Goal: Task Accomplishment & Management: Manage account settings

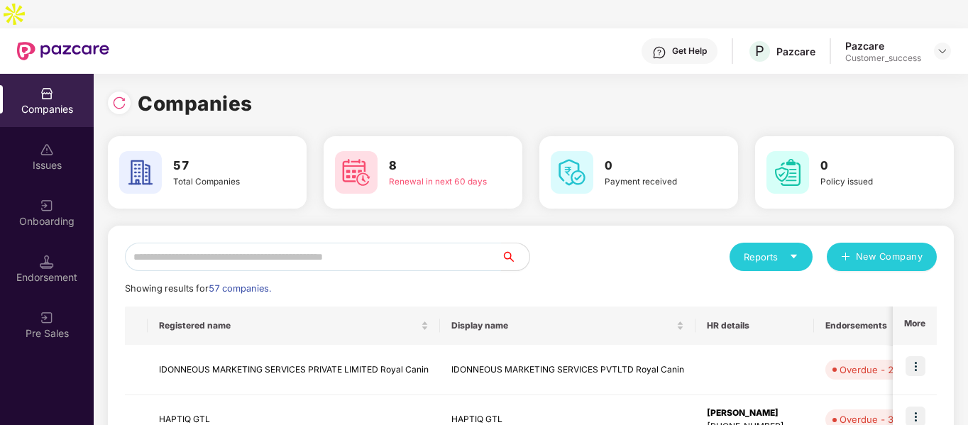
click at [322, 243] on input "text" at bounding box center [313, 257] width 376 height 28
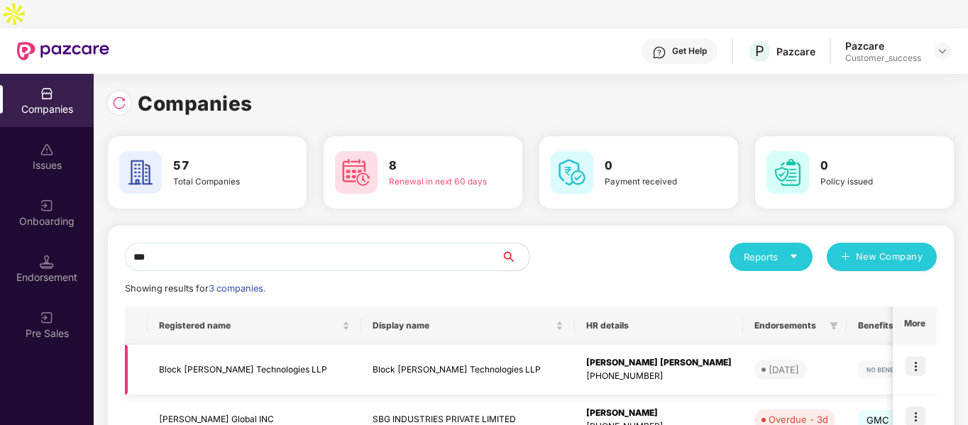
scroll to position [121, 0]
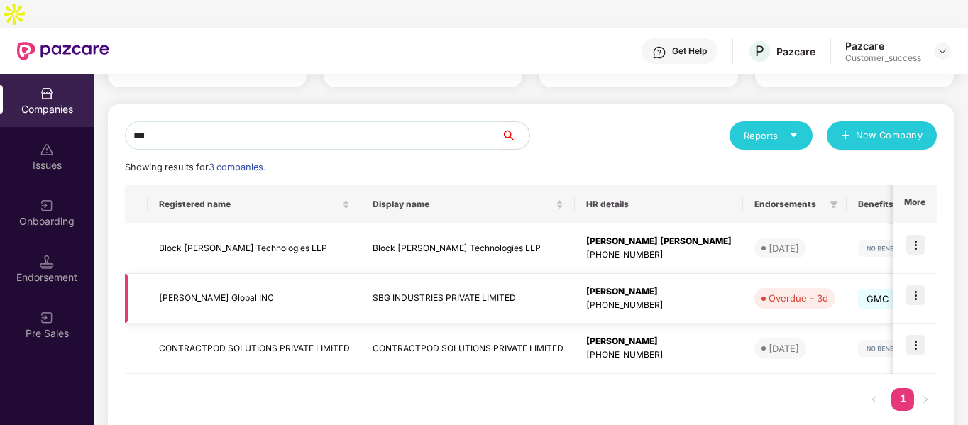
type input "***"
click at [911, 285] on img at bounding box center [916, 295] width 20 height 20
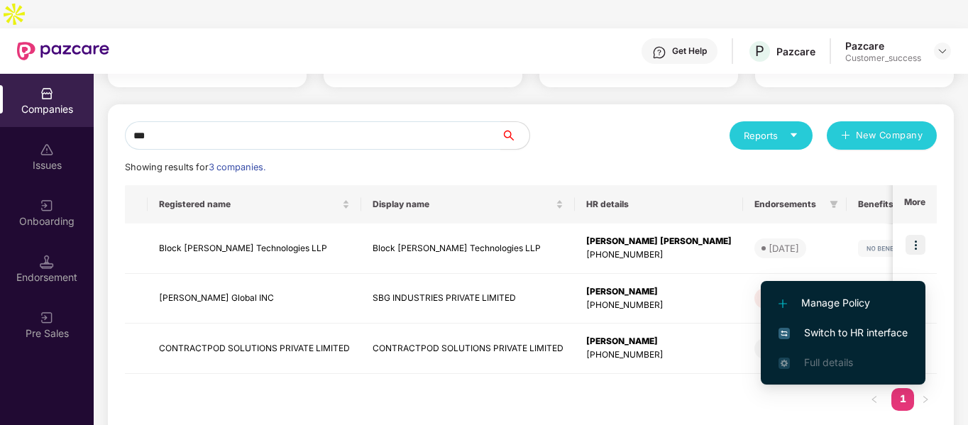
click at [793, 341] on li "Switch to HR interface" at bounding box center [843, 333] width 165 height 30
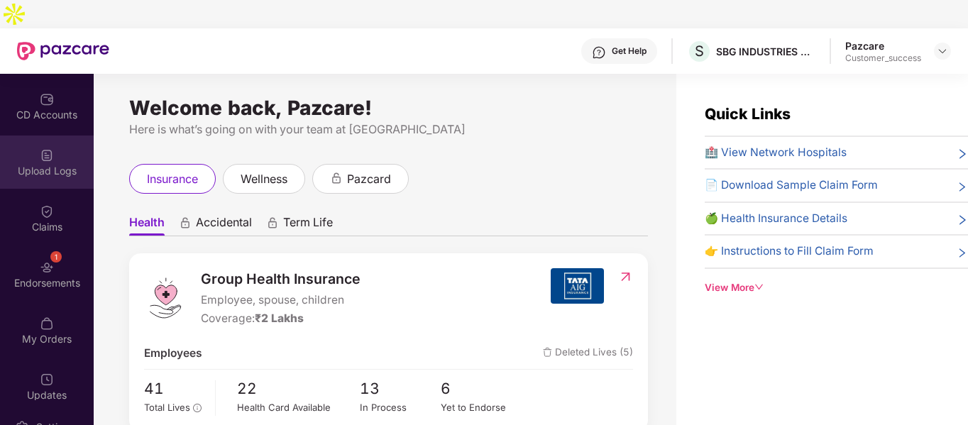
scroll to position [178, 0]
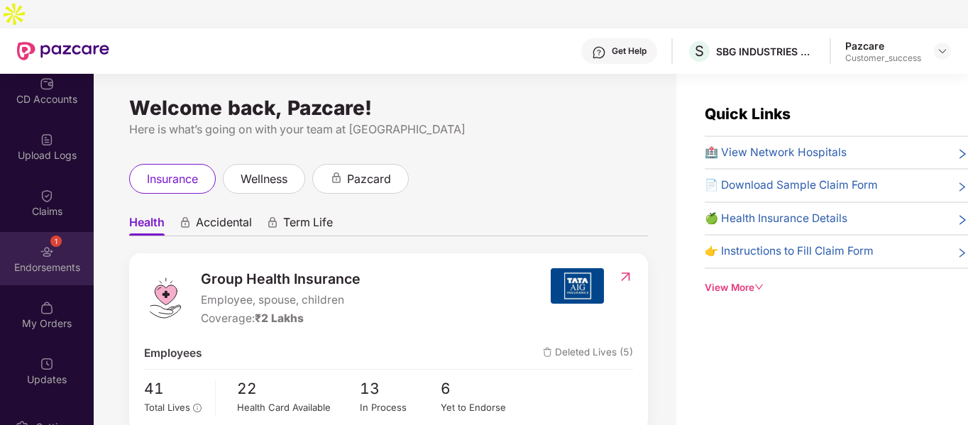
click at [53, 232] on div "1 Endorsements" at bounding box center [47, 258] width 94 height 53
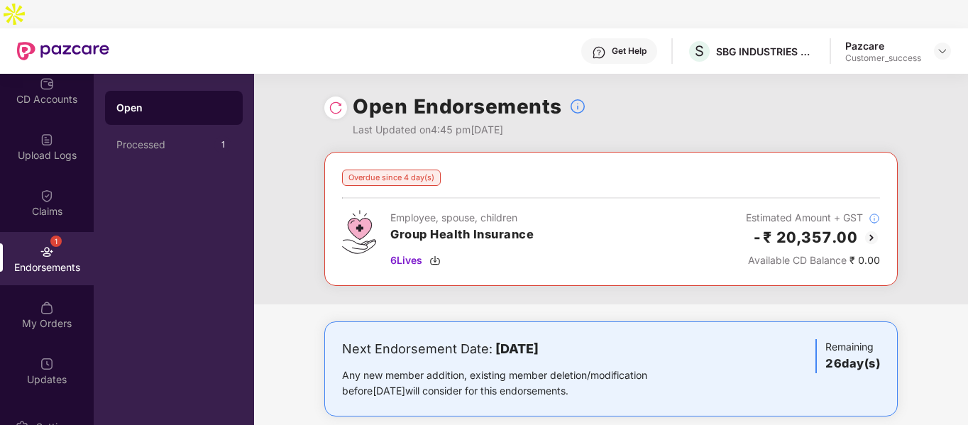
click at [872, 229] on img at bounding box center [871, 237] width 17 height 17
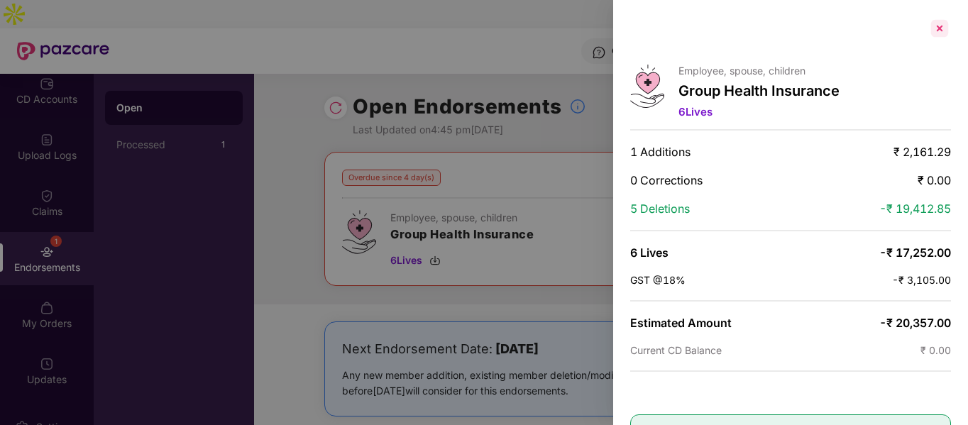
click at [935, 28] on div at bounding box center [939, 28] width 23 height 23
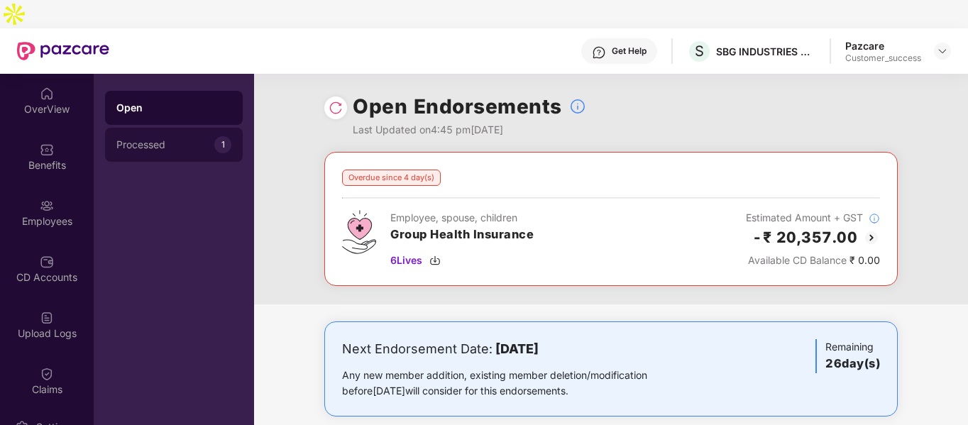
click at [134, 139] on div "Processed" at bounding box center [165, 144] width 98 height 11
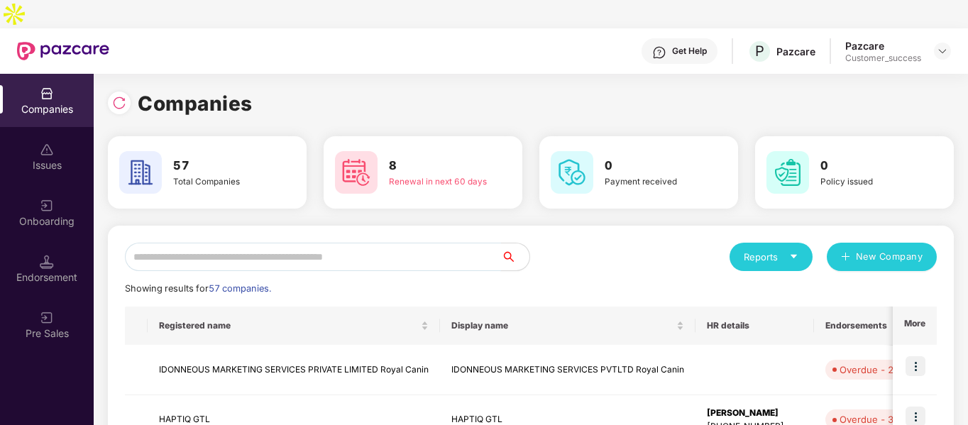
click at [319, 243] on input "text" at bounding box center [313, 257] width 376 height 28
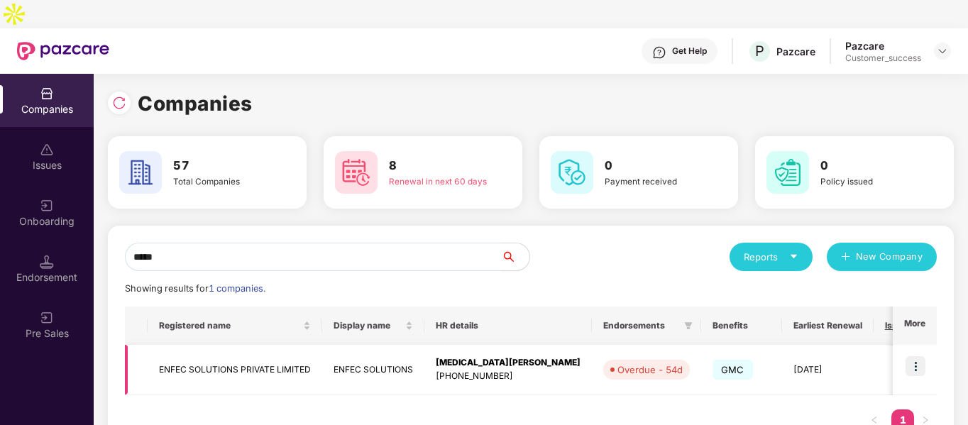
type input "*****"
click at [921, 356] on img at bounding box center [916, 366] width 20 height 20
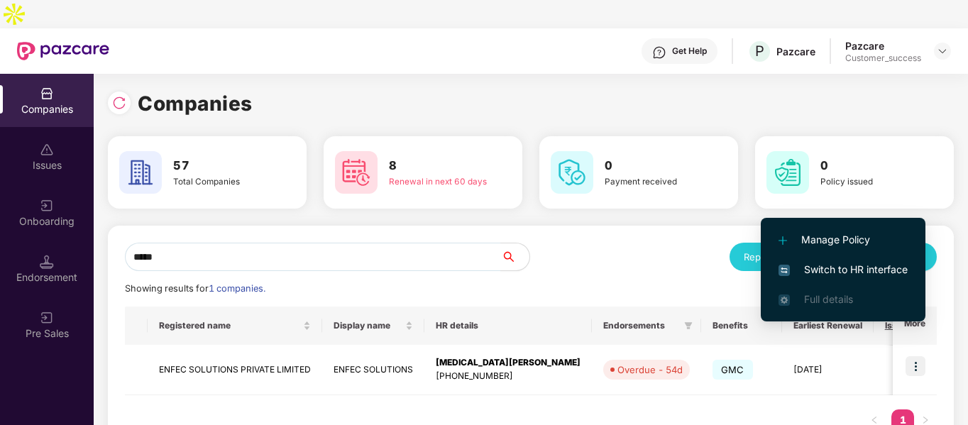
click at [841, 270] on span "Switch to HR interface" at bounding box center [843, 270] width 129 height 16
